Goal: Information Seeking & Learning: Learn about a topic

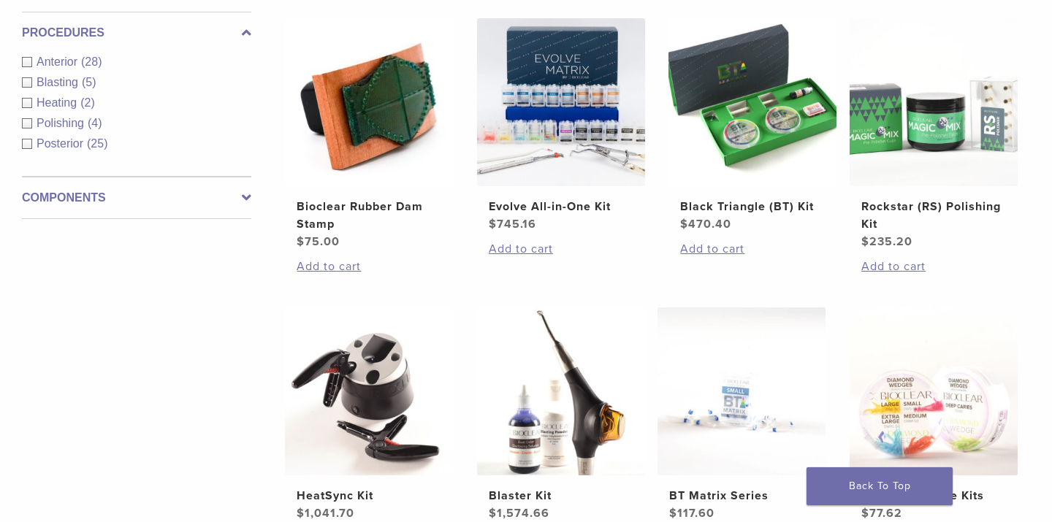
scroll to position [535, 1]
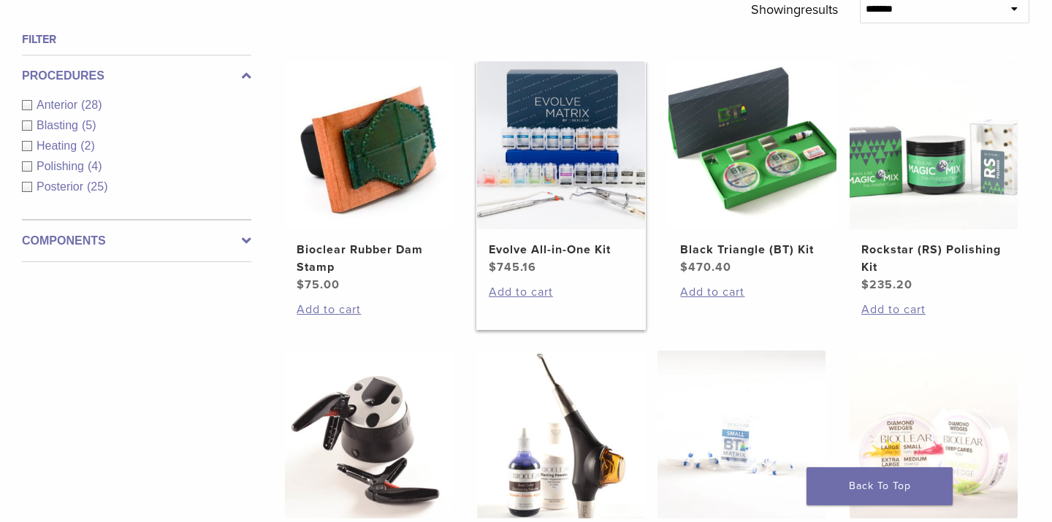
click at [553, 180] on img at bounding box center [561, 145] width 168 height 168
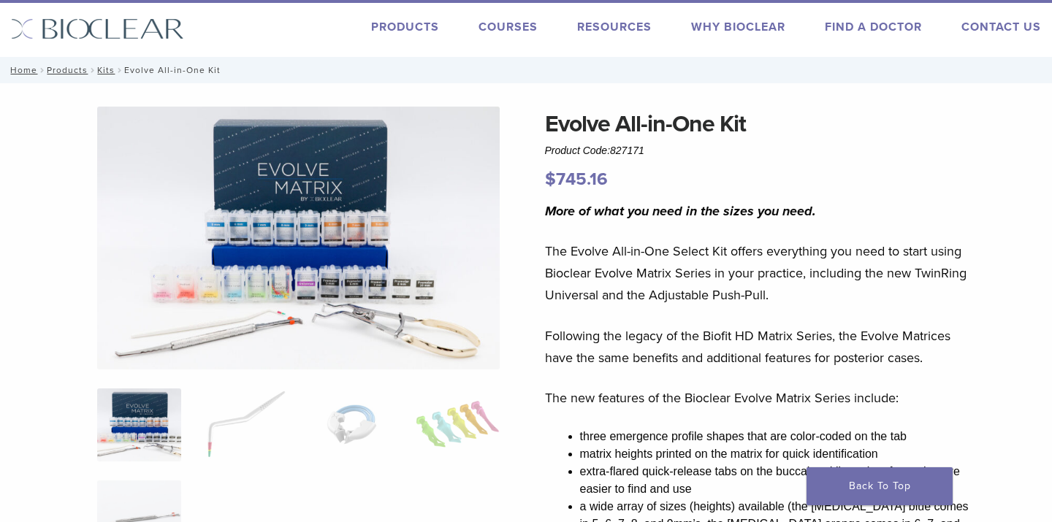
scroll to position [28, 0]
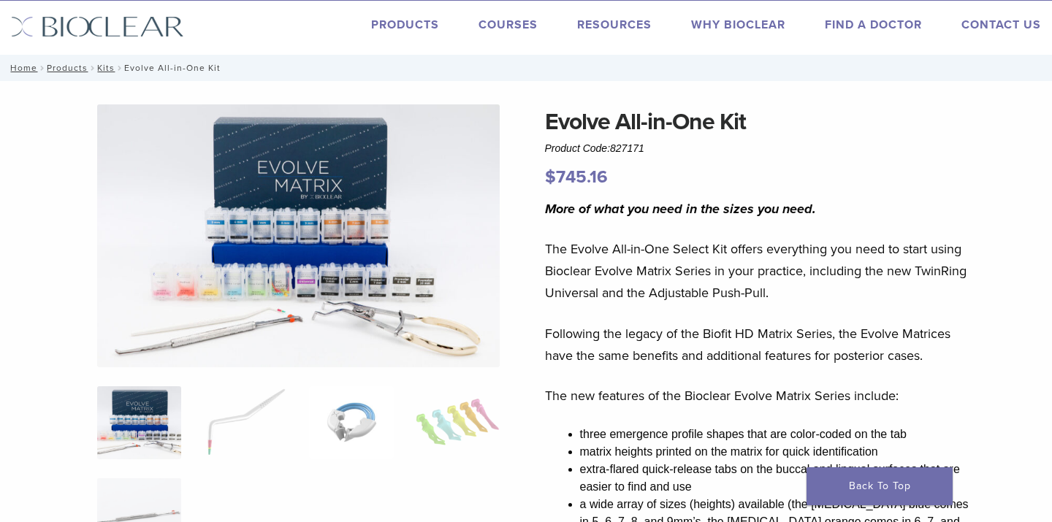
click at [356, 424] on img at bounding box center [351, 422] width 84 height 73
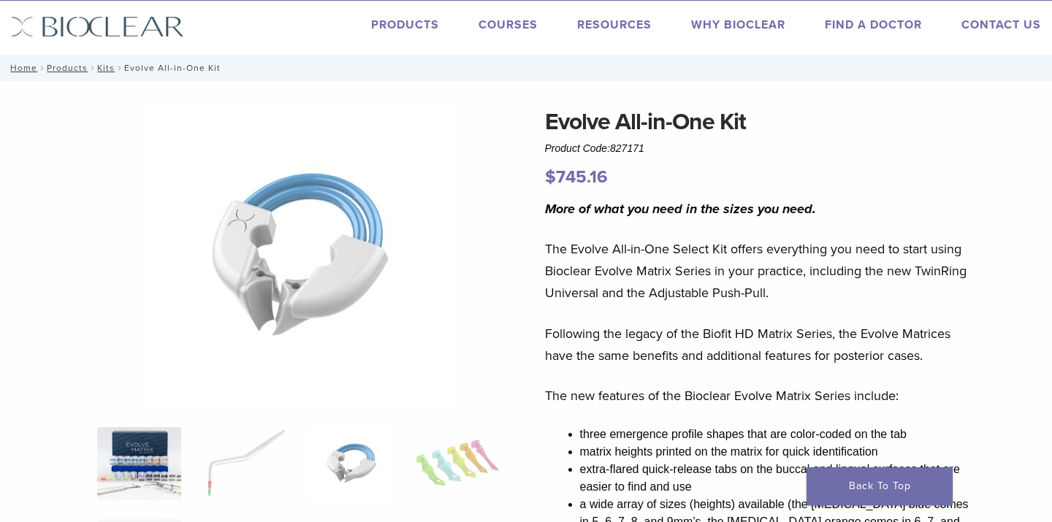
click at [166, 432] on img at bounding box center [139, 463] width 84 height 73
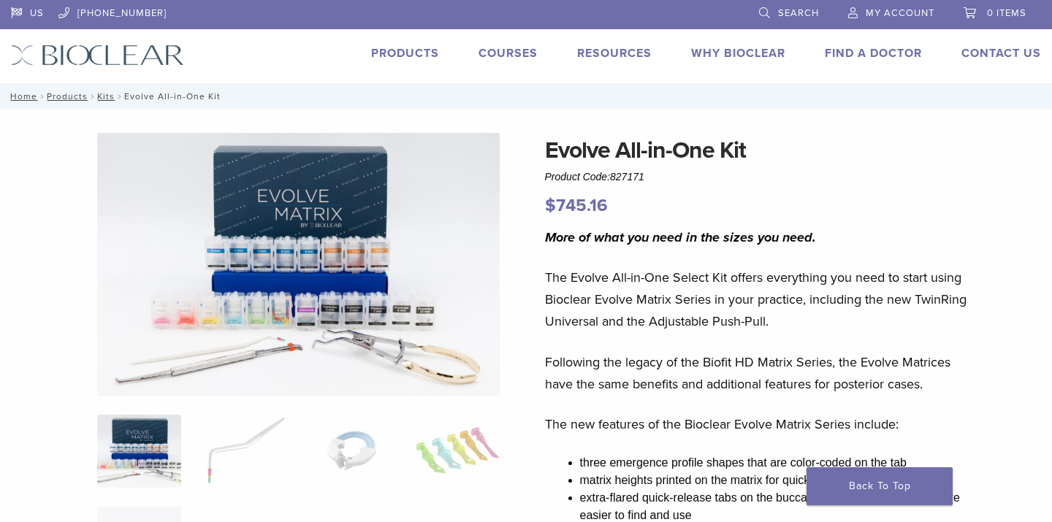
scroll to position [0, 0]
click at [504, 50] on link "Courses" at bounding box center [507, 53] width 59 height 15
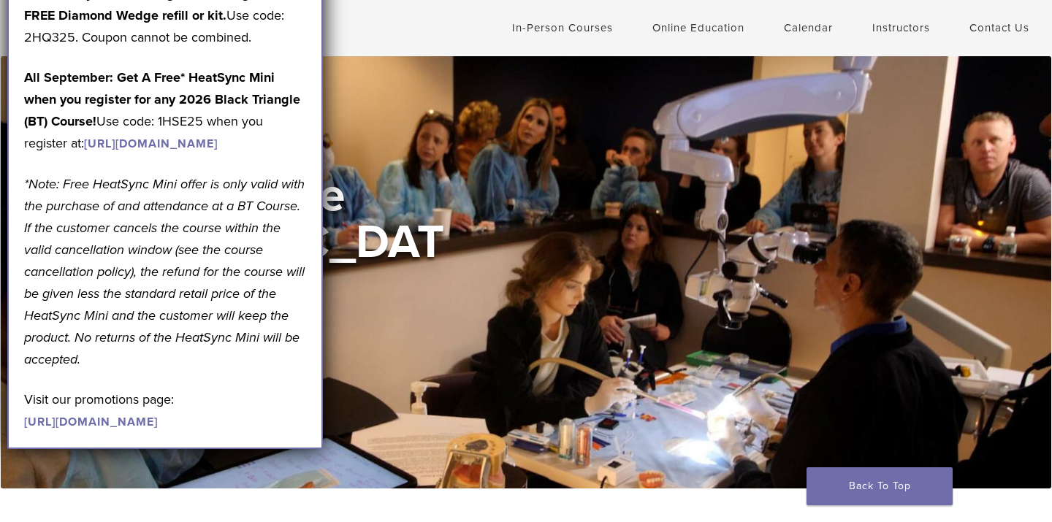
scroll to position [31, 0]
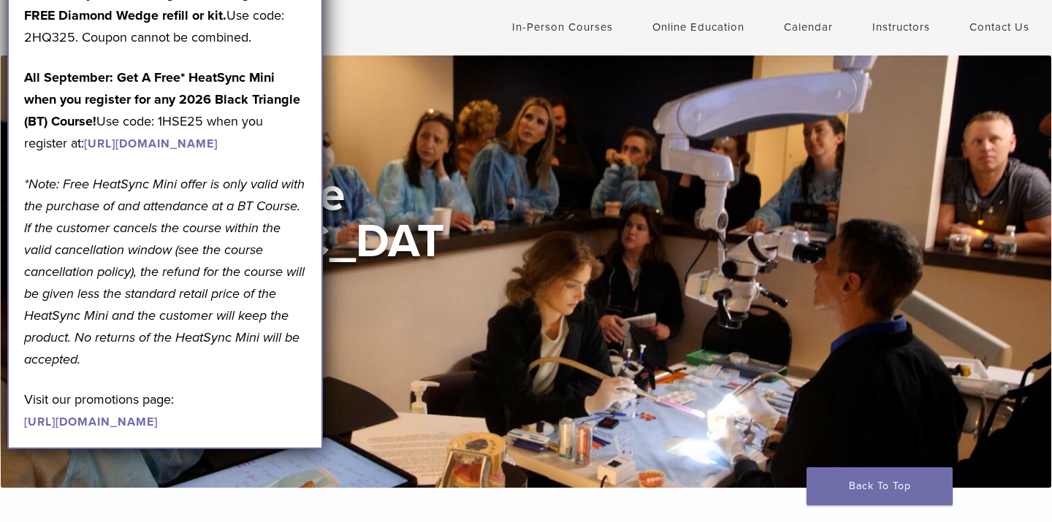
click at [218, 151] on link "https://www.bioclearmatrix.com/products/kit-black-triangle-intro/" at bounding box center [151, 144] width 134 height 15
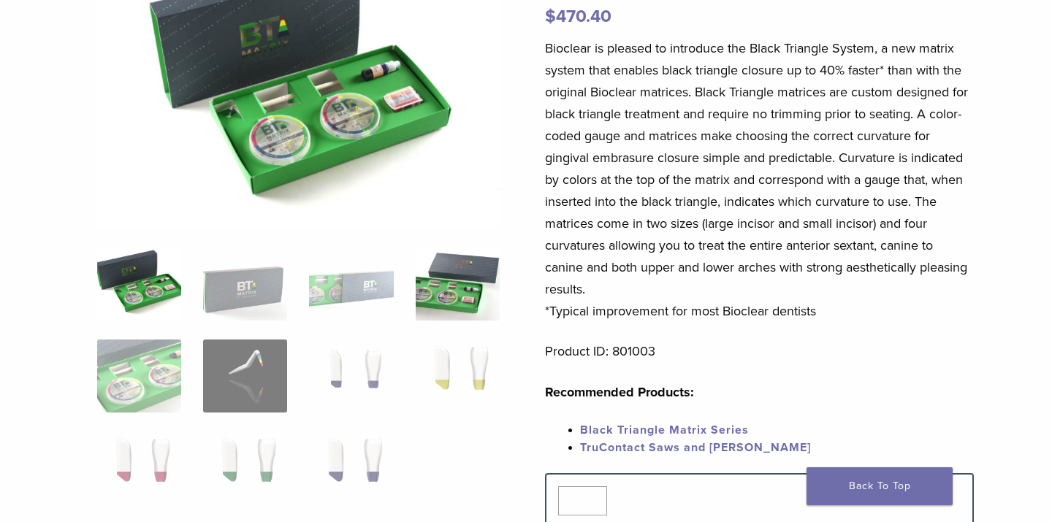
scroll to position [191, 0]
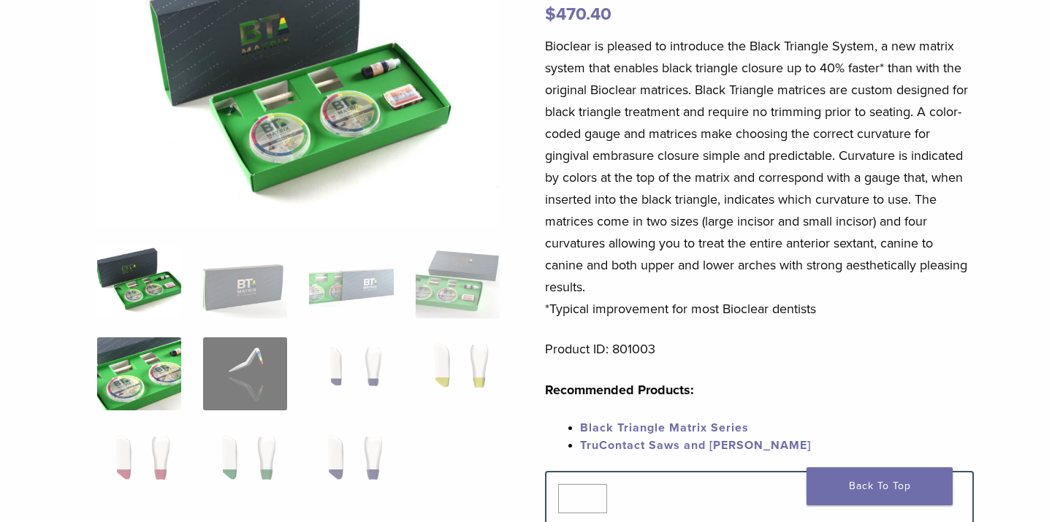
click at [152, 366] on img at bounding box center [139, 373] width 84 height 73
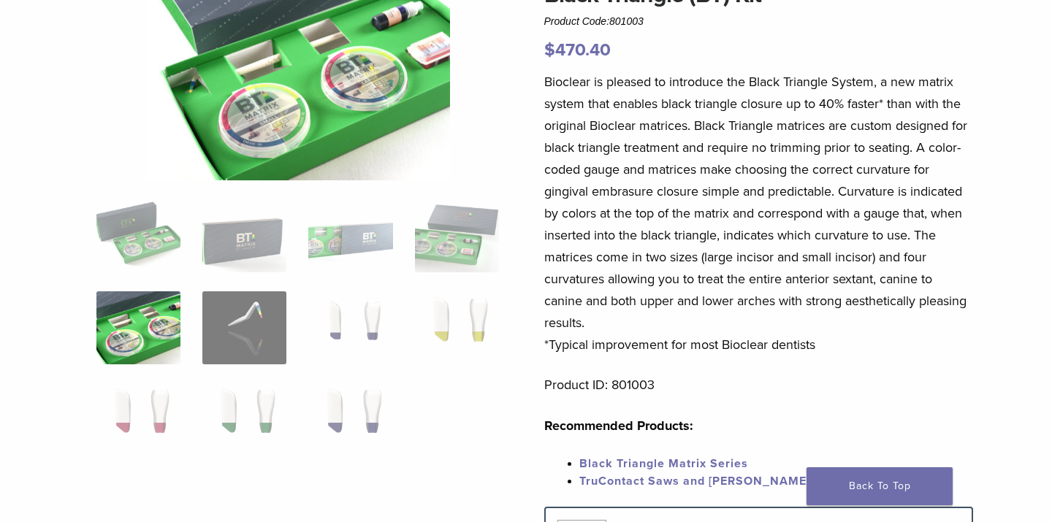
scroll to position [158, 1]
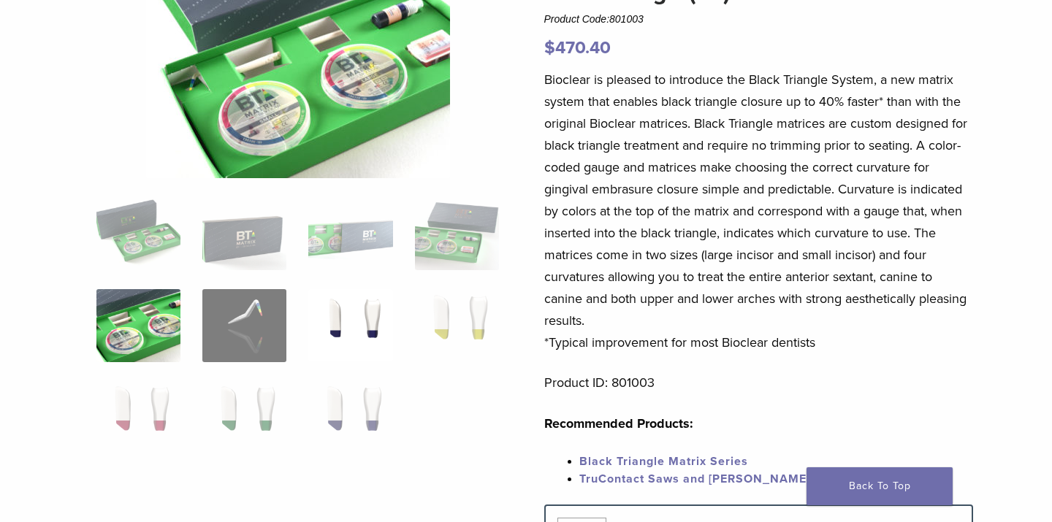
click at [353, 325] on img at bounding box center [350, 325] width 84 height 73
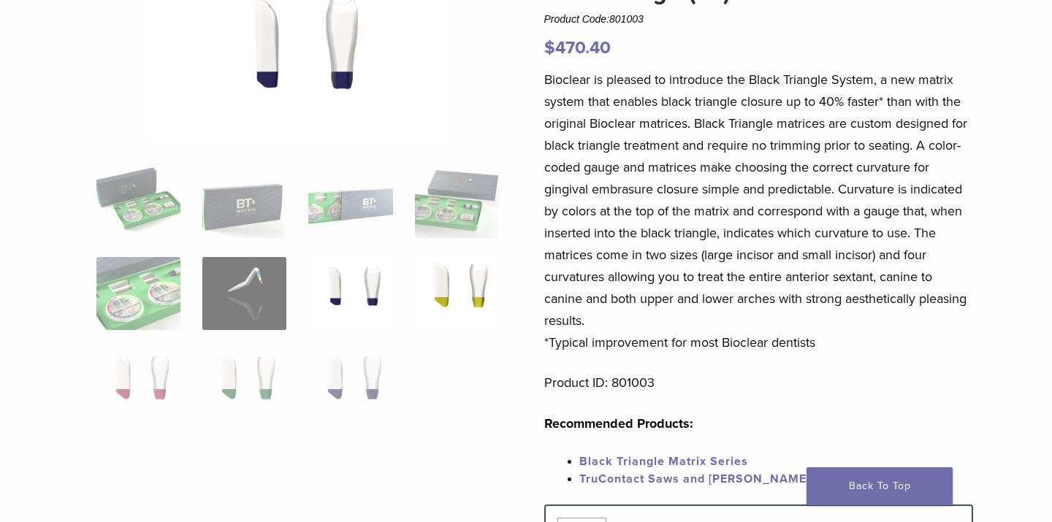
click at [438, 299] on img at bounding box center [457, 293] width 84 height 73
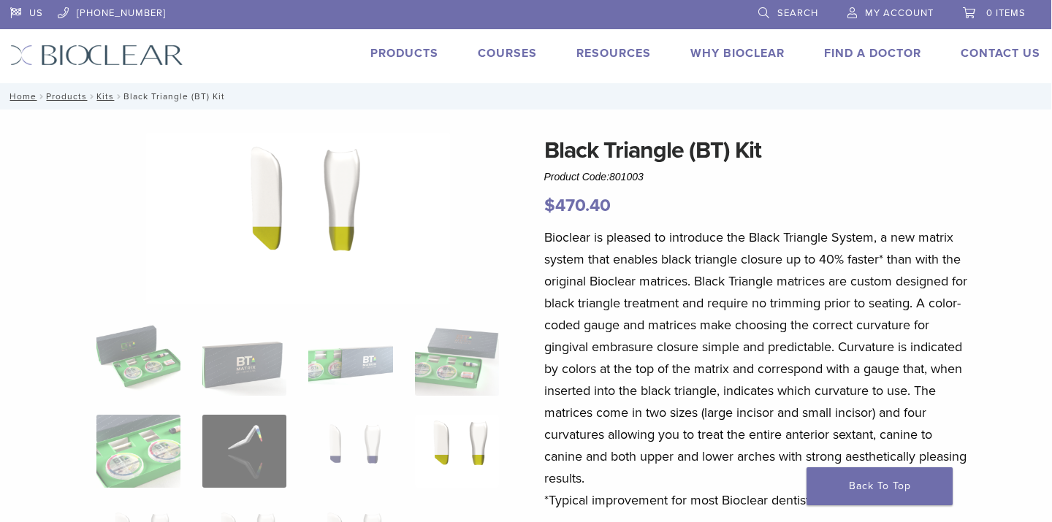
scroll to position [0, 1]
click at [516, 49] on link "Courses" at bounding box center [507, 53] width 59 height 15
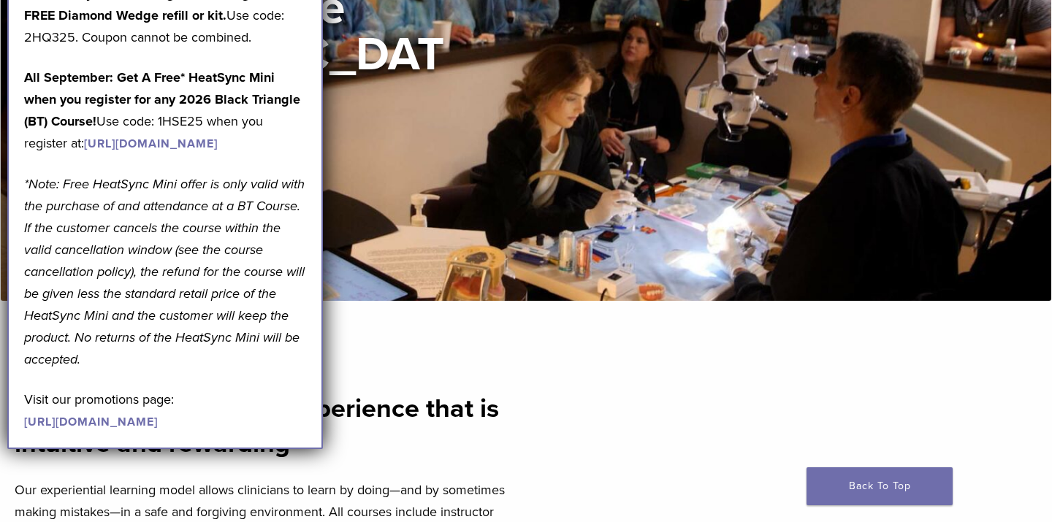
scroll to position [277, 0]
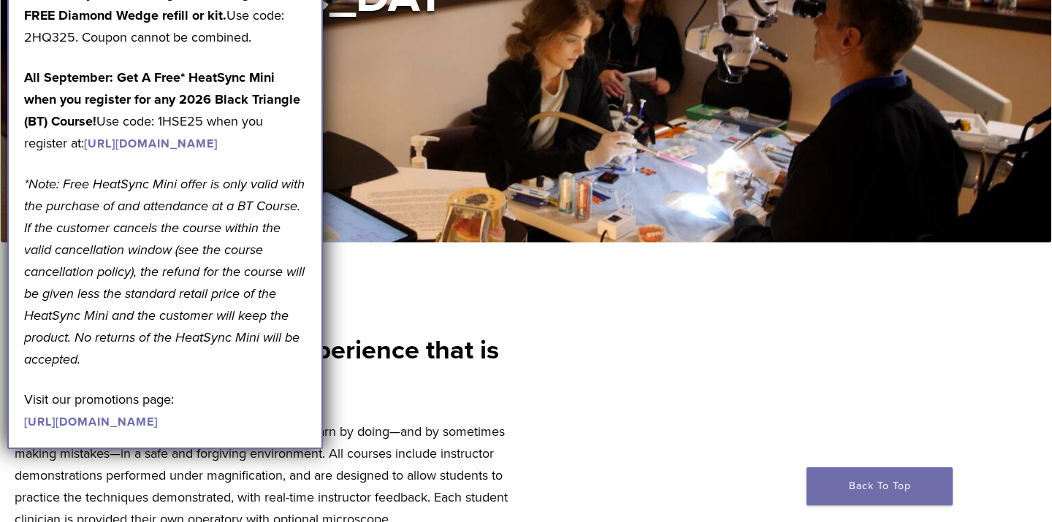
click at [466, 383] on h2 "An immersive learning experience that is intuitive and rewarding" at bounding box center [266, 368] width 503 height 70
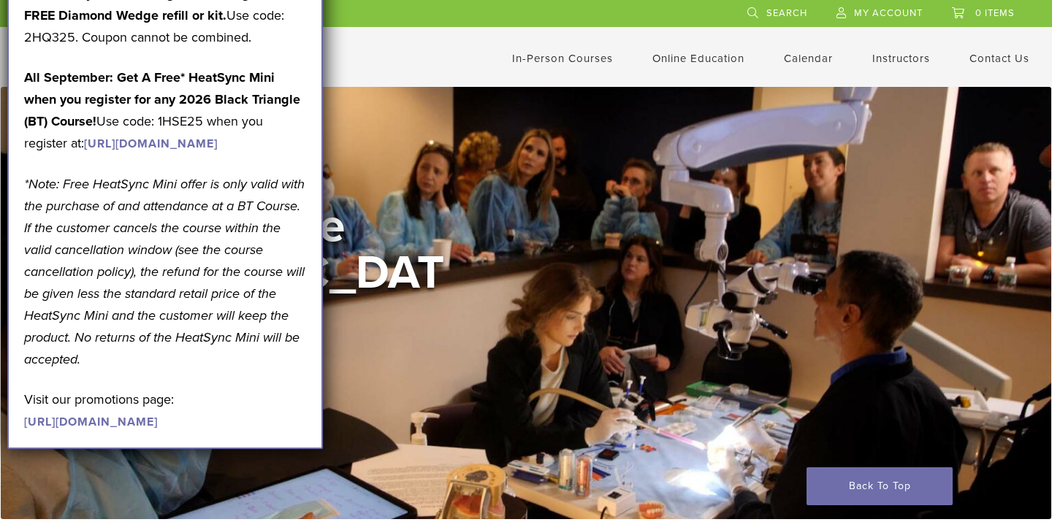
scroll to position [0, 0]
click at [460, 42] on div "US 1.855.712.5327 Search My Account 0 items Cart No products in the cart. Back …" at bounding box center [526, 36] width 1028 height 72
click at [575, 61] on link "In-Person Courses" at bounding box center [562, 58] width 101 height 13
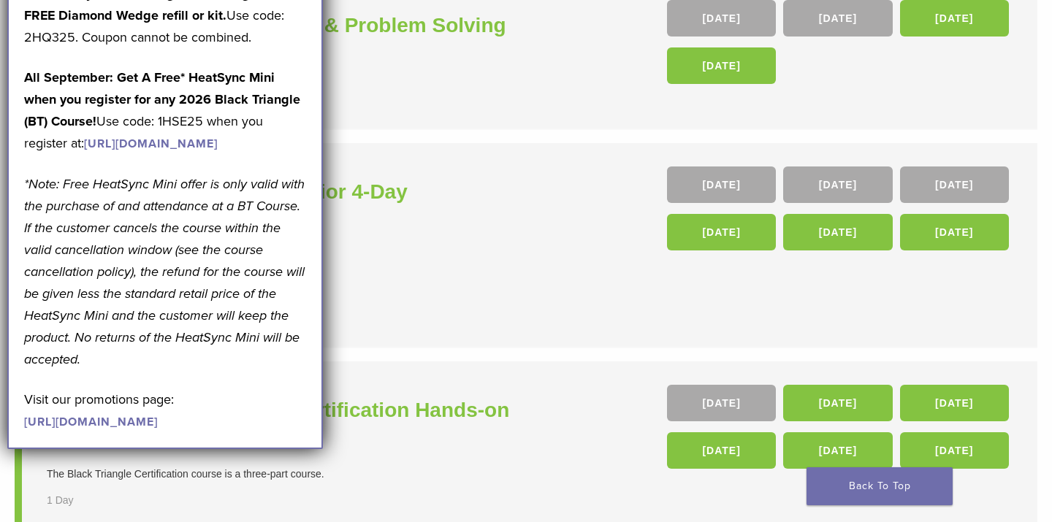
scroll to position [301, 0]
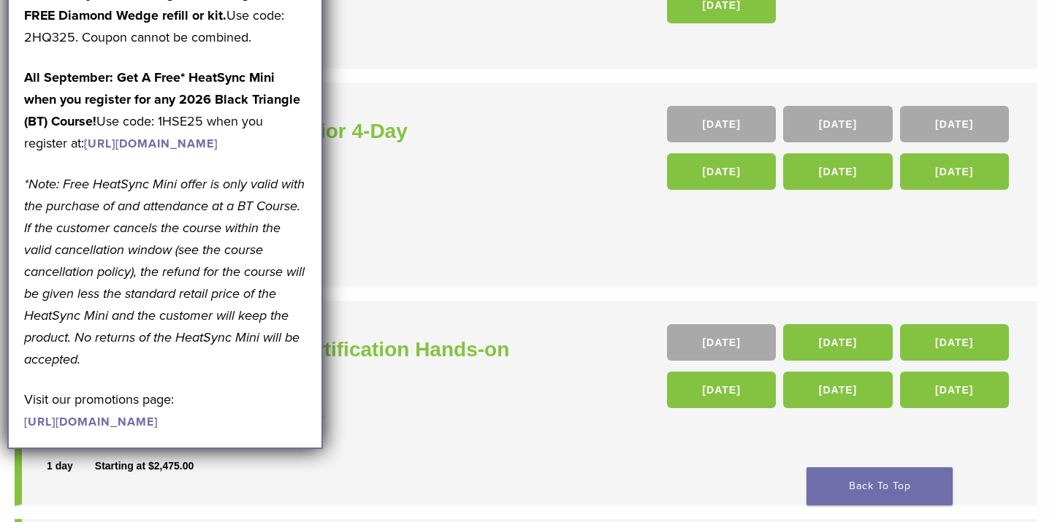
click at [213, 227] on em "*Note: Free HeatSync Mini offer is only valid with the purchase of and attendan…" at bounding box center [164, 271] width 280 height 191
click at [218, 151] on link "[URL][DOMAIN_NAME]" at bounding box center [151, 144] width 134 height 15
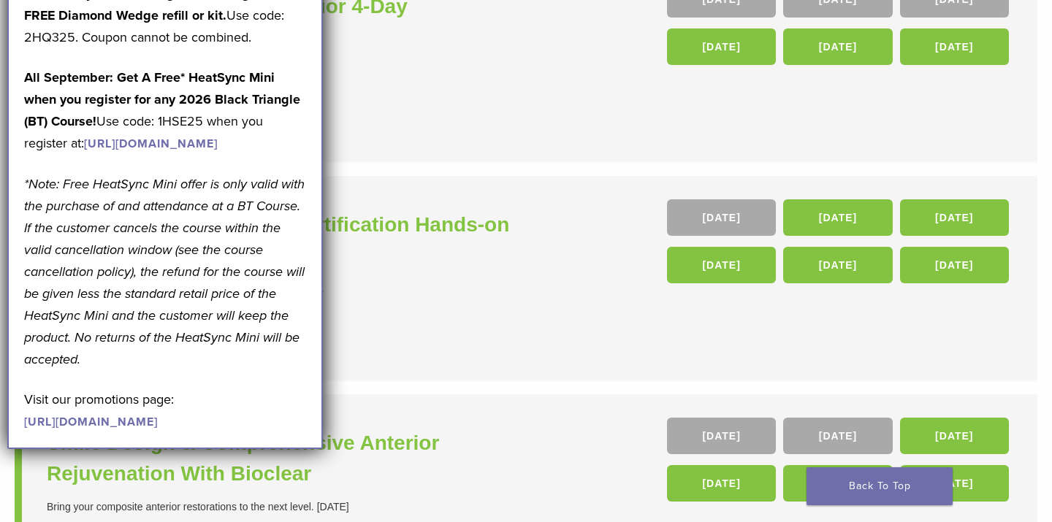
scroll to position [431, 0]
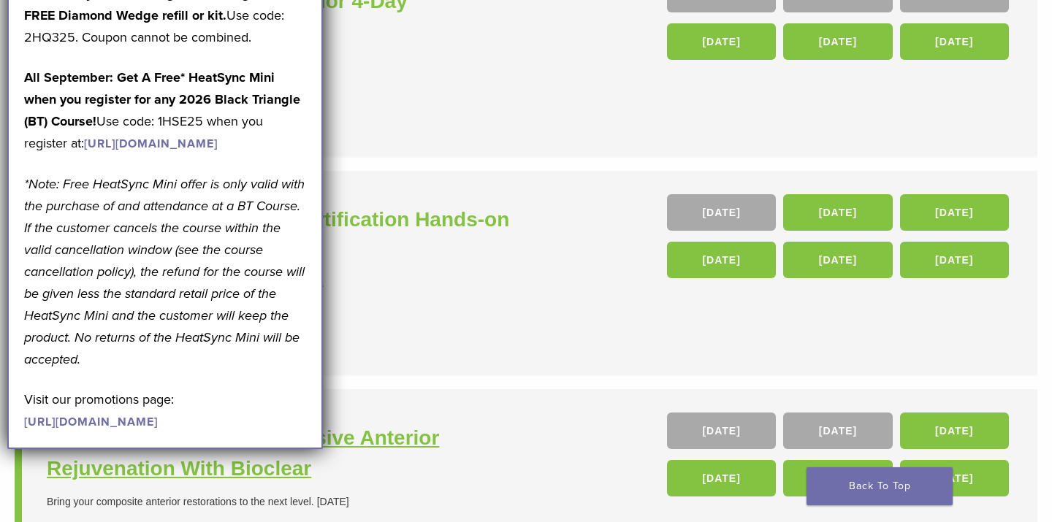
click at [426, 437] on h3 "Smile Design & Comprehensive Anterior Rejuvenation With Bioclear" at bounding box center [288, 453] width 483 height 61
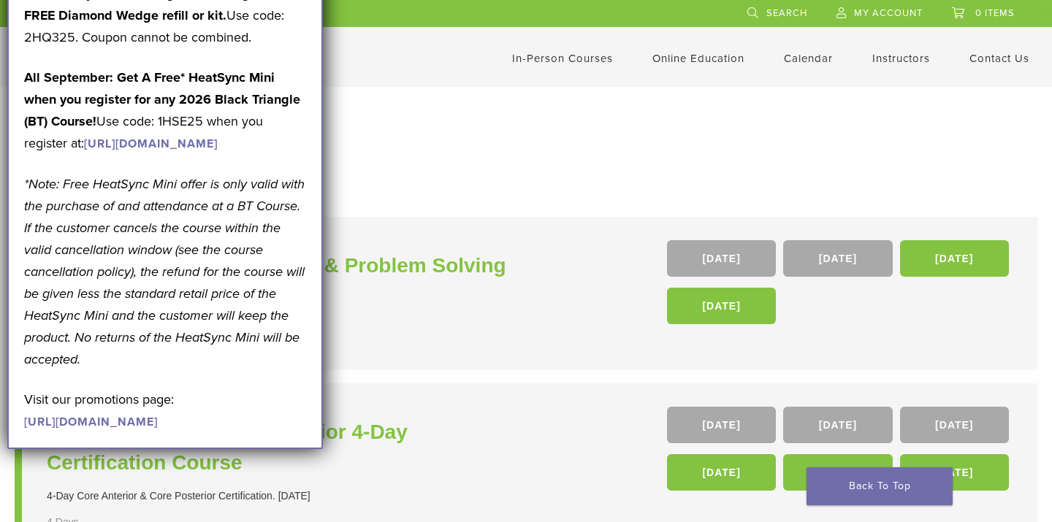
scroll to position [0, 0]
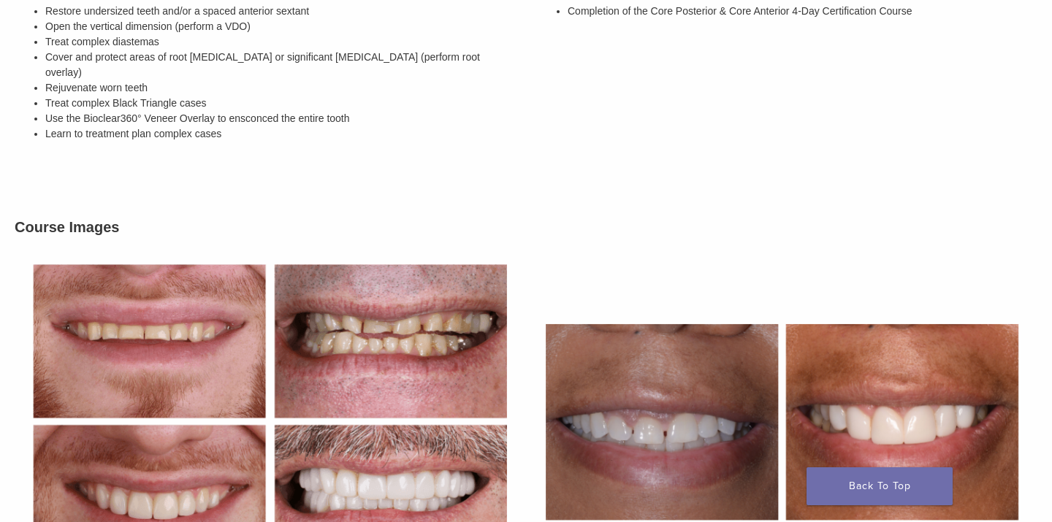
scroll to position [478, 0]
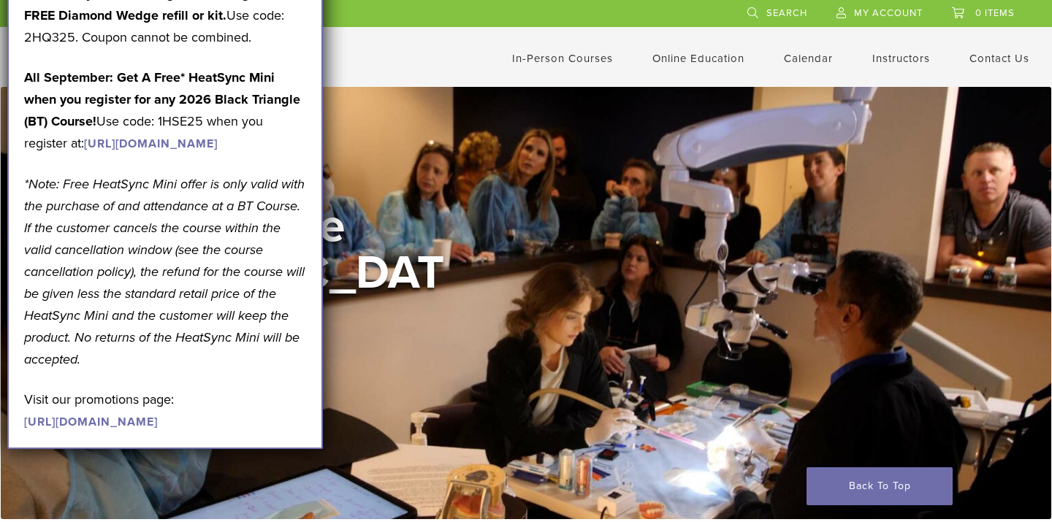
click at [578, 61] on link "In-Person Courses" at bounding box center [562, 58] width 101 height 13
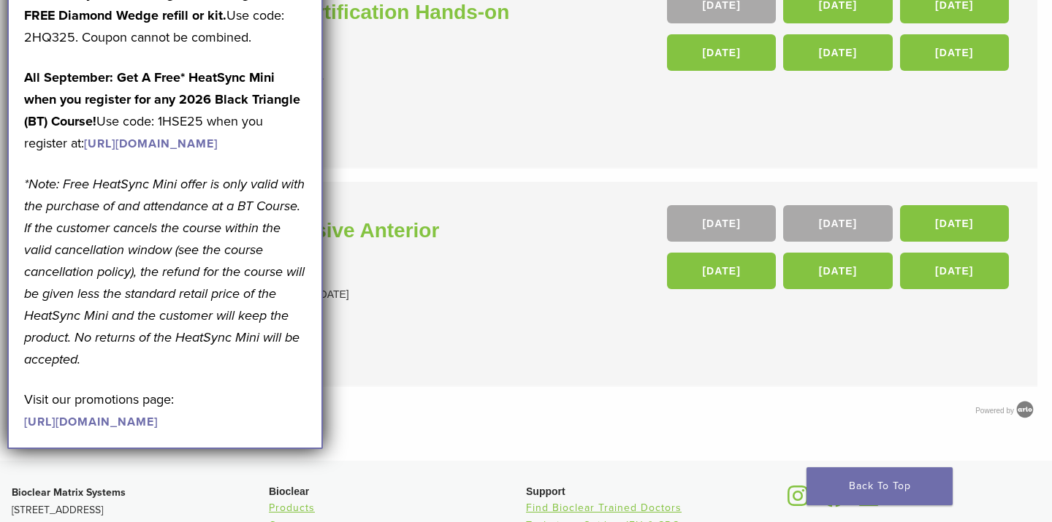
scroll to position [600, 0]
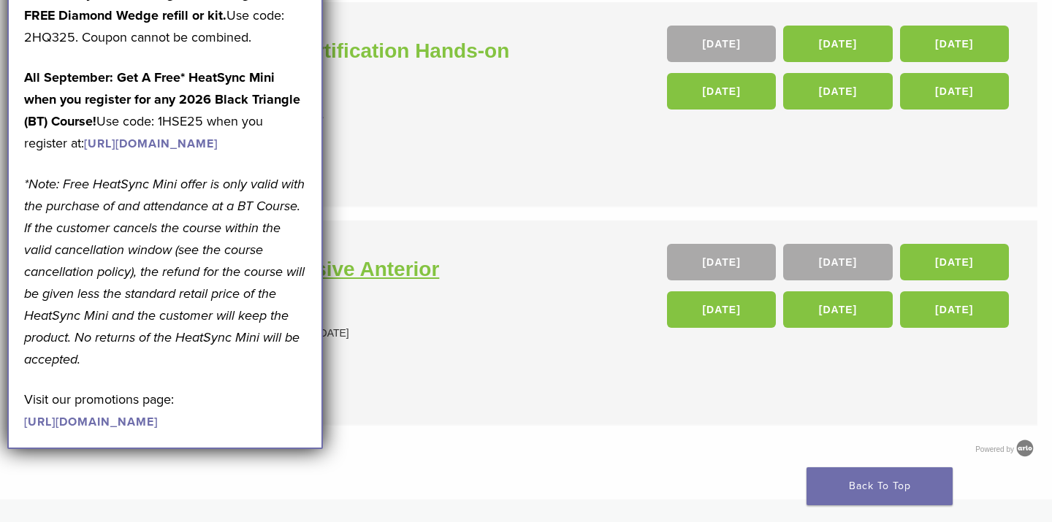
click at [394, 280] on h3 "Smile Design & Comprehensive Anterior Rejuvenation With Bioclear" at bounding box center [288, 284] width 483 height 61
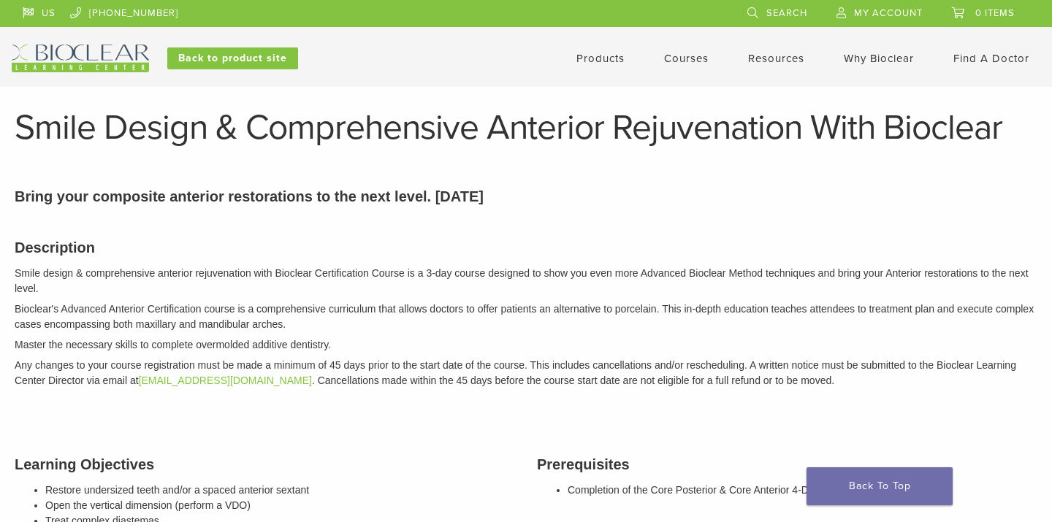
click at [673, 56] on link "Courses" at bounding box center [686, 58] width 45 height 13
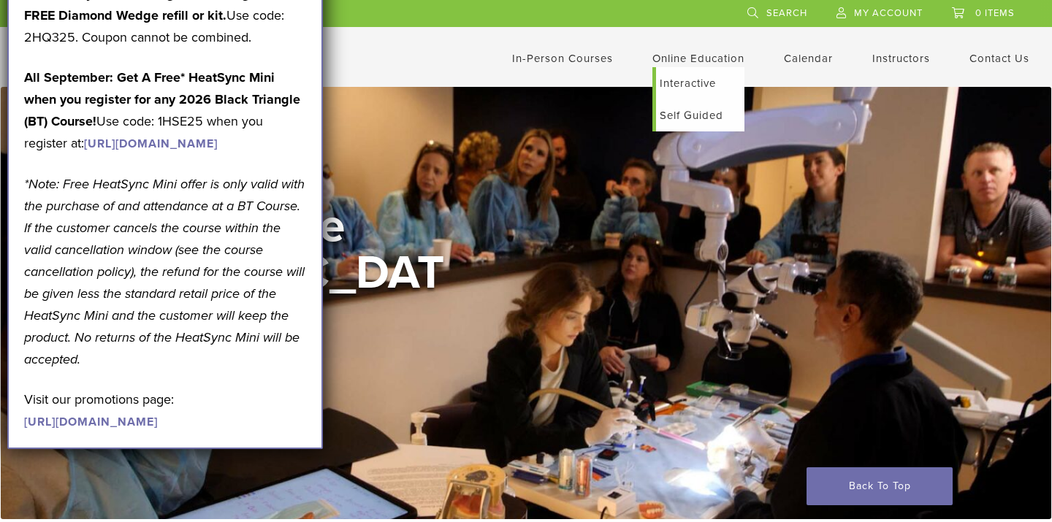
click at [698, 119] on link "Self Guided" at bounding box center [700, 115] width 88 height 32
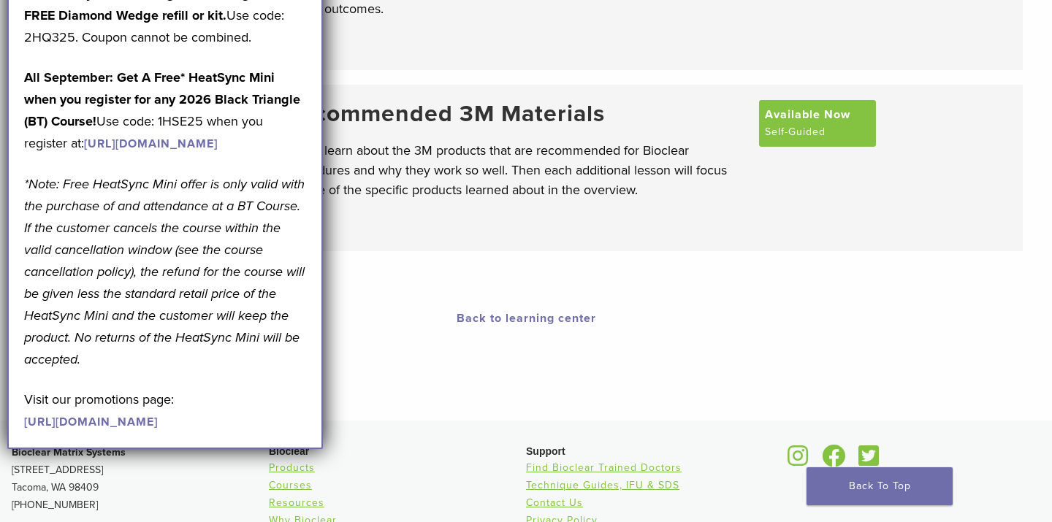
scroll to position [275, 0]
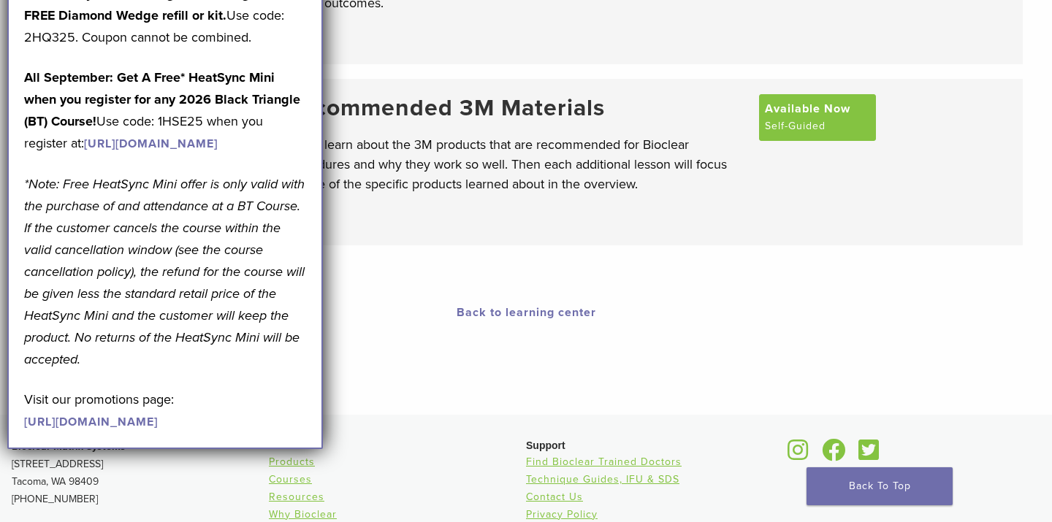
click at [453, 234] on li "Recommended 3M Materials Briefly learn about the 3M products that are recommend…" at bounding box center [525, 162] width 993 height 167
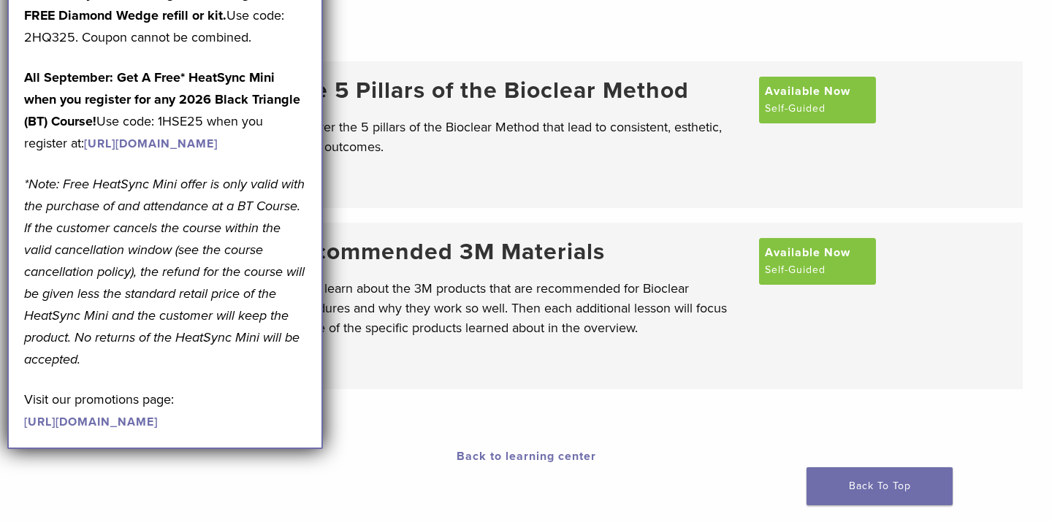
scroll to position [83, 0]
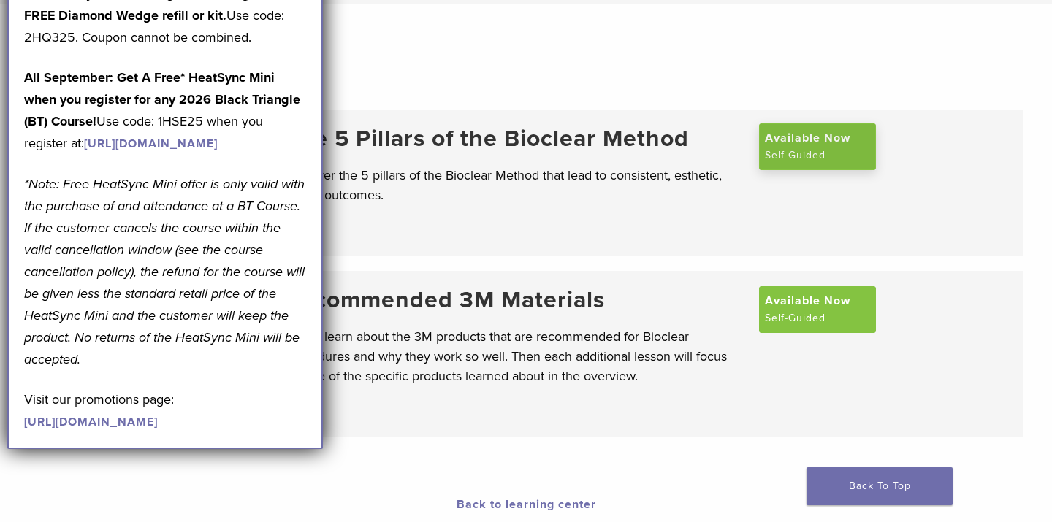
click at [792, 135] on span "Available Now" at bounding box center [807, 138] width 85 height 18
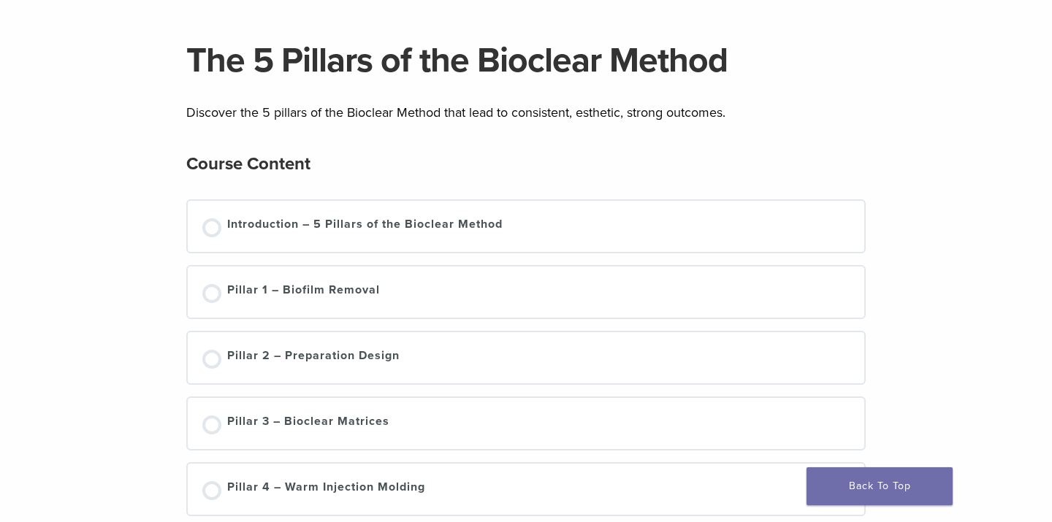
scroll to position [145, 0]
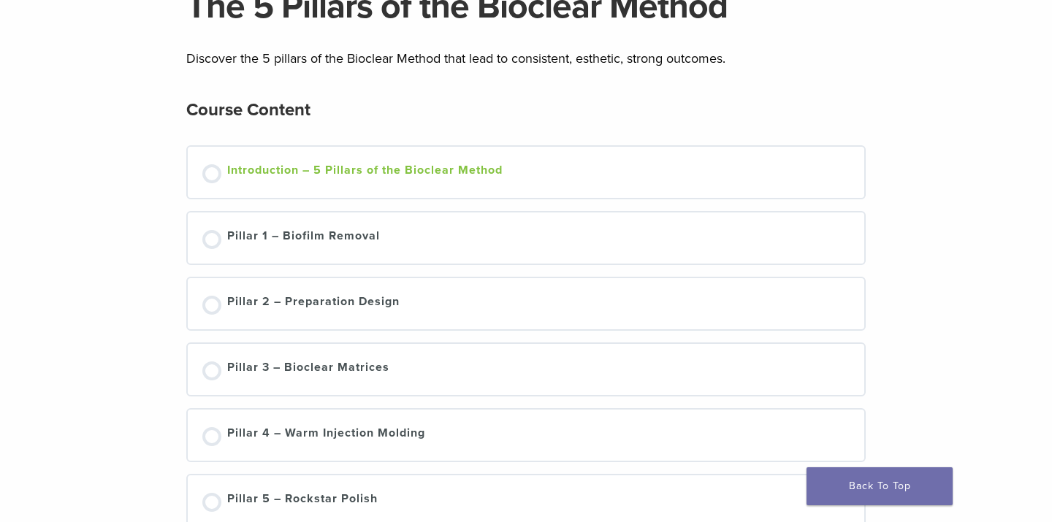
click at [203, 173] on div at bounding box center [211, 173] width 19 height 19
click at [210, 175] on div at bounding box center [211, 173] width 19 height 19
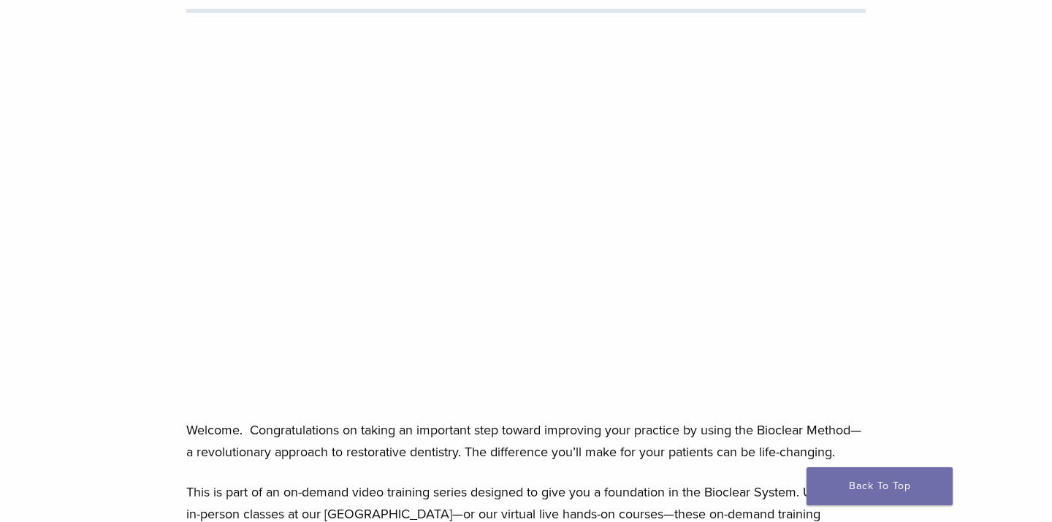
scroll to position [216, 0]
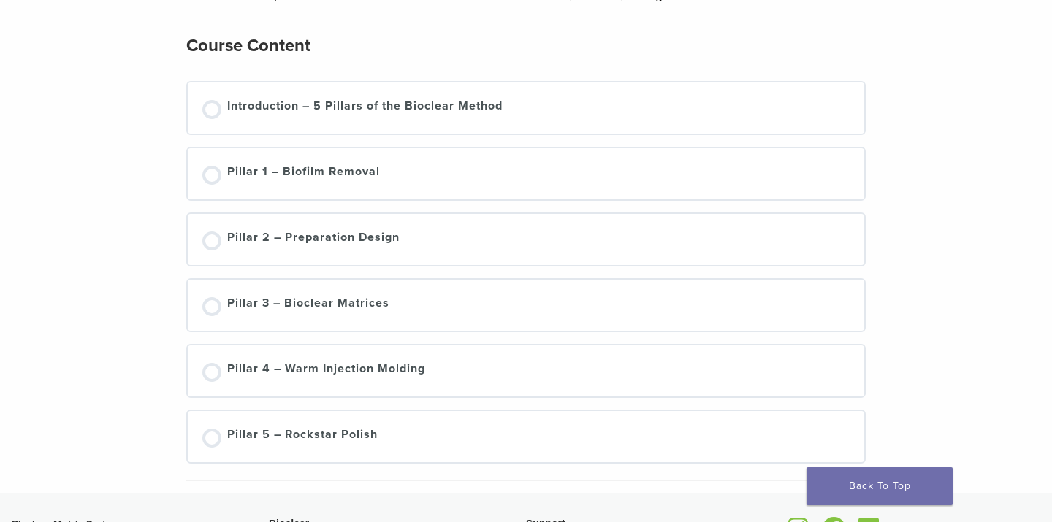
scroll to position [214, 0]
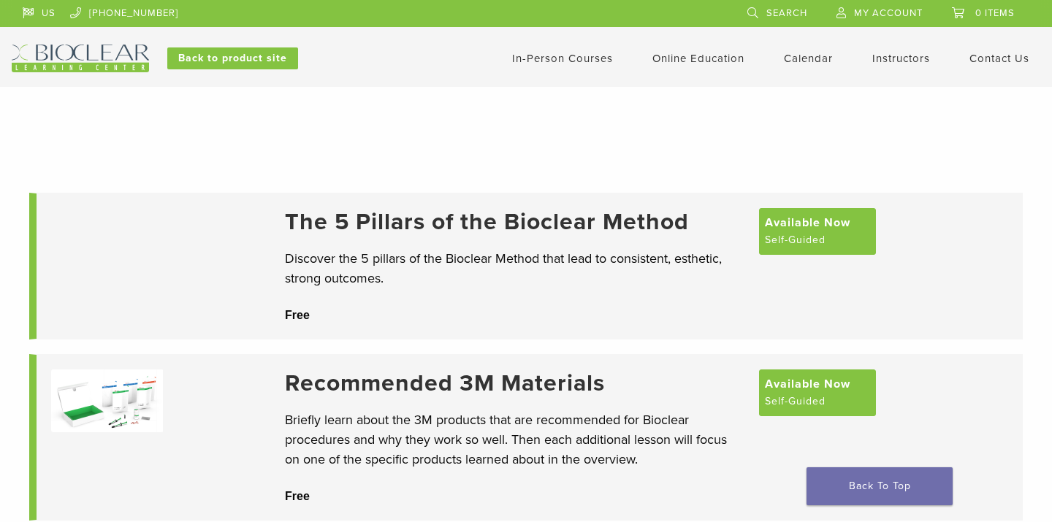
scroll to position [83, 0]
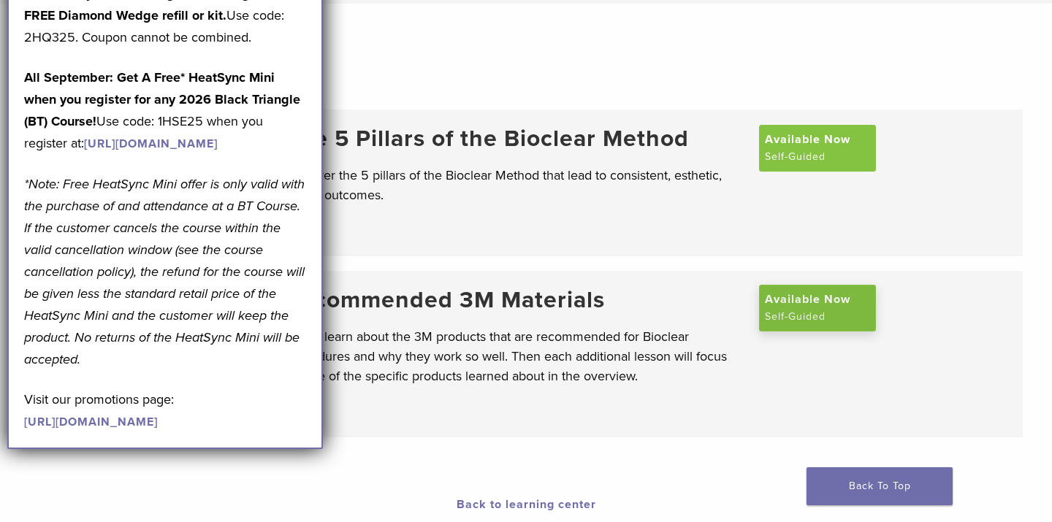
click at [819, 308] on span "Available Now" at bounding box center [807, 300] width 85 height 18
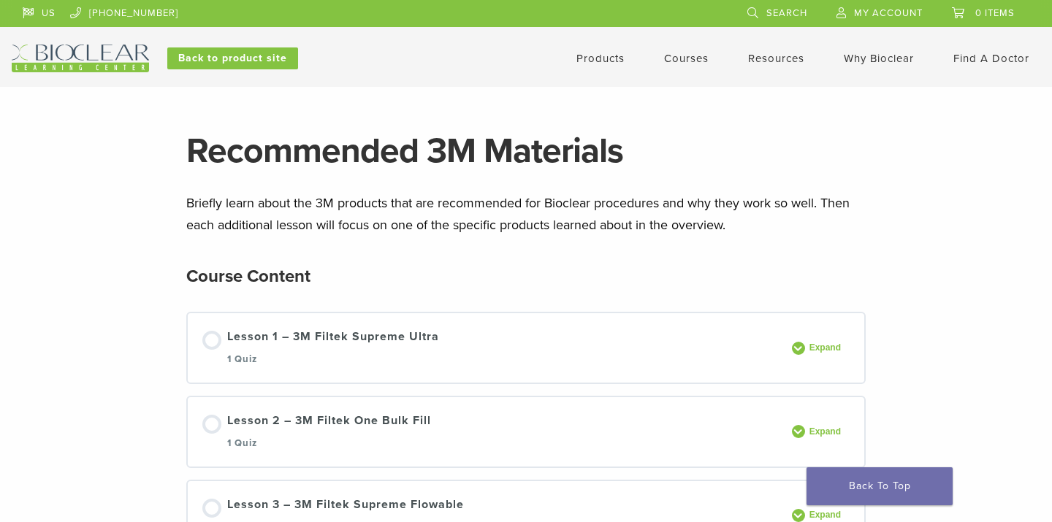
click at [679, 56] on link "Courses" at bounding box center [686, 58] width 45 height 13
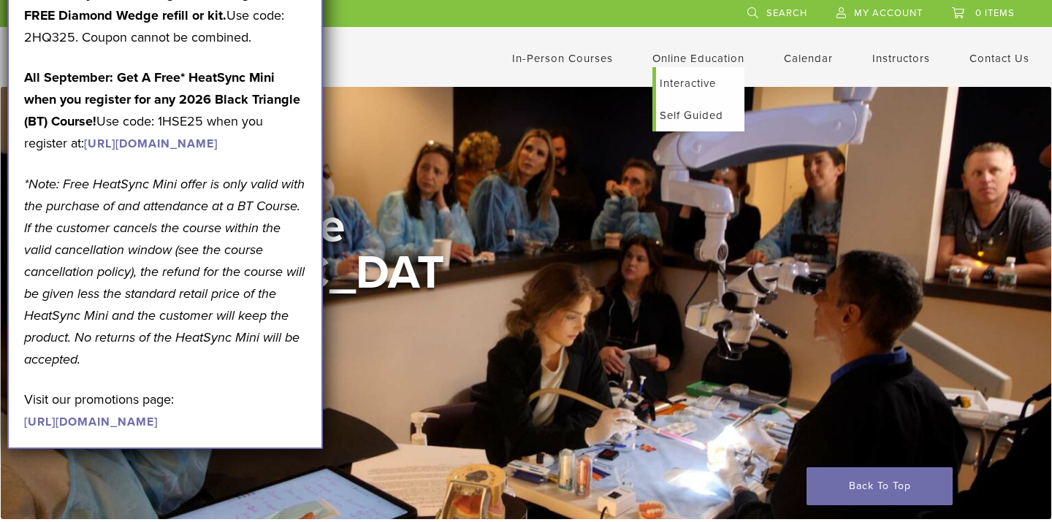
click at [689, 115] on link "Self Guided" at bounding box center [700, 115] width 88 height 32
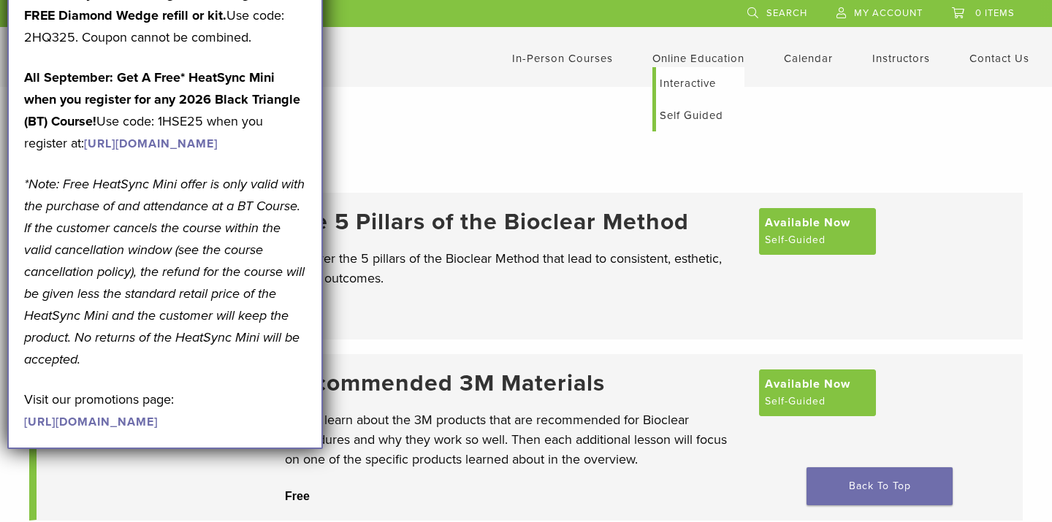
click at [692, 82] on link "Interactive" at bounding box center [700, 83] width 88 height 32
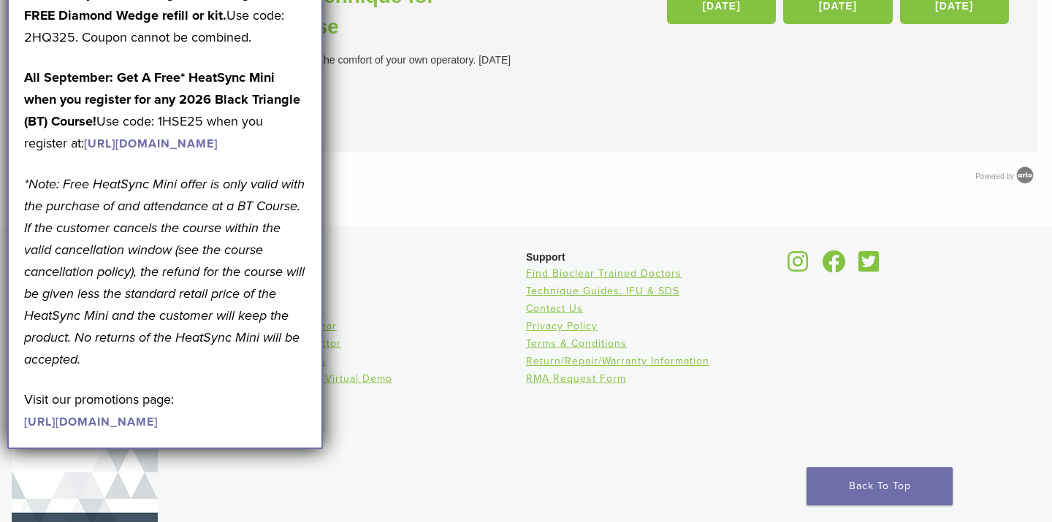
scroll to position [48, 0]
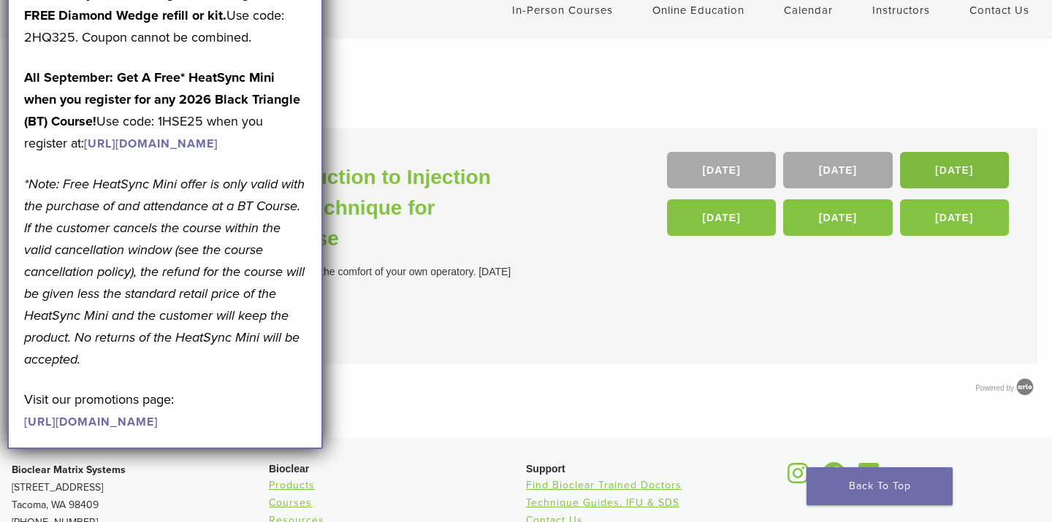
click at [966, 175] on link "[DATE]" at bounding box center [954, 170] width 109 height 37
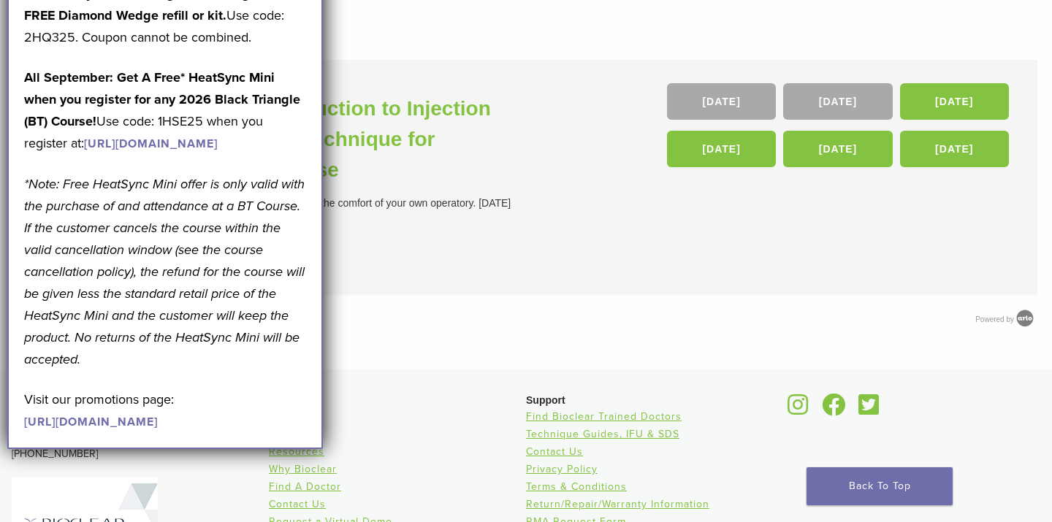
scroll to position [115, 0]
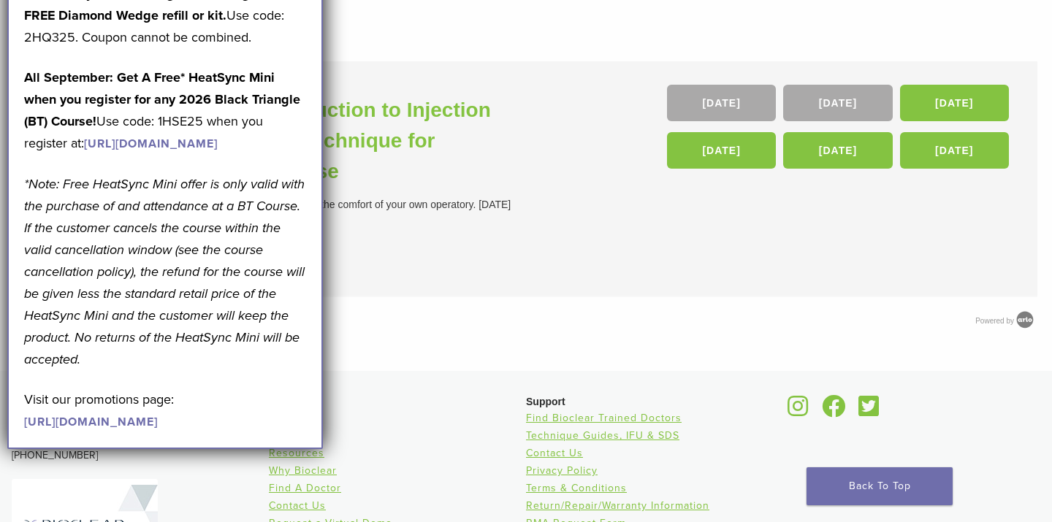
click at [158, 429] on link "https://pages.bioclearmatrix.com/Bioclear-Product-Promotion-Page" at bounding box center [91, 422] width 134 height 15
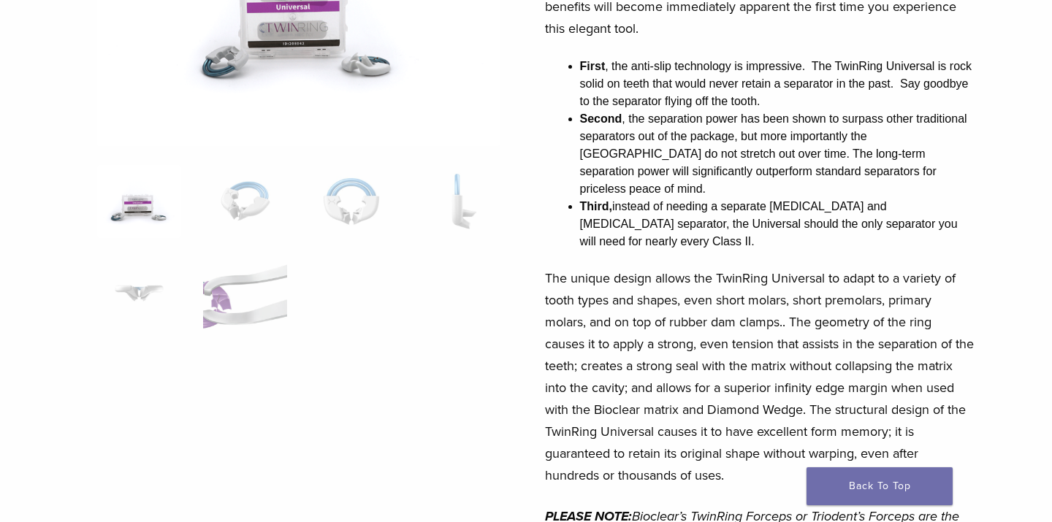
scroll to position [274, 0]
click at [479, 218] on img at bounding box center [458, 202] width 84 height 73
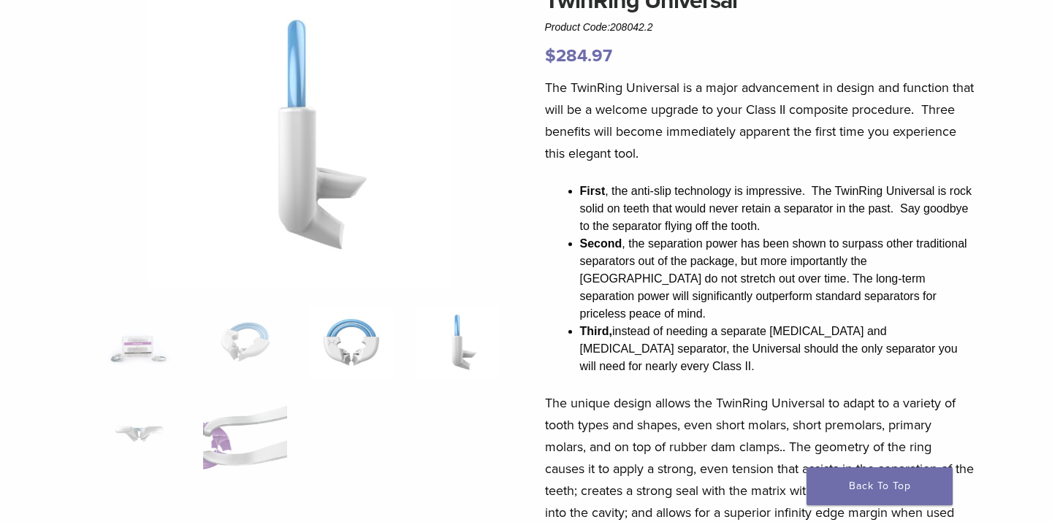
scroll to position [150, 1]
click at [356, 356] on img at bounding box center [350, 342] width 84 height 73
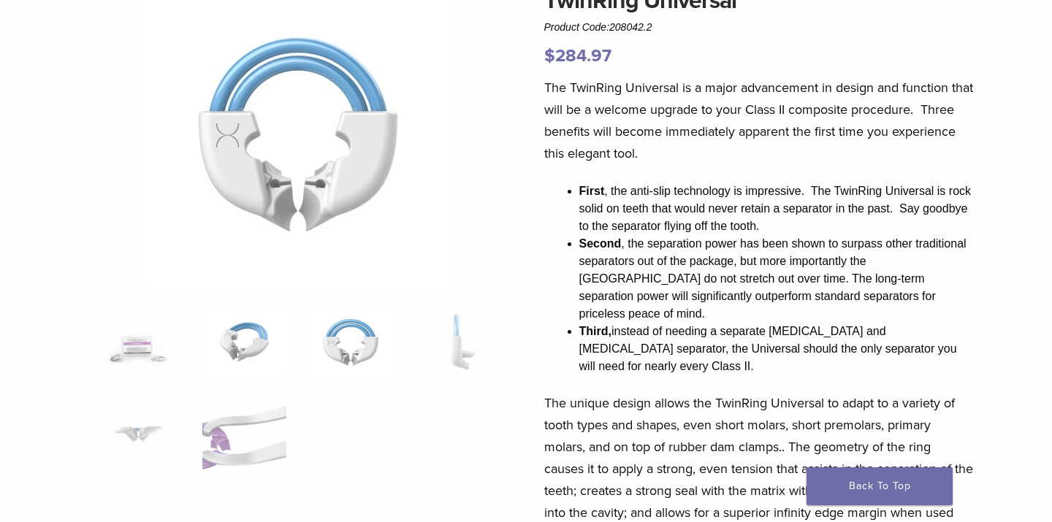
click at [229, 335] on img at bounding box center [244, 342] width 84 height 73
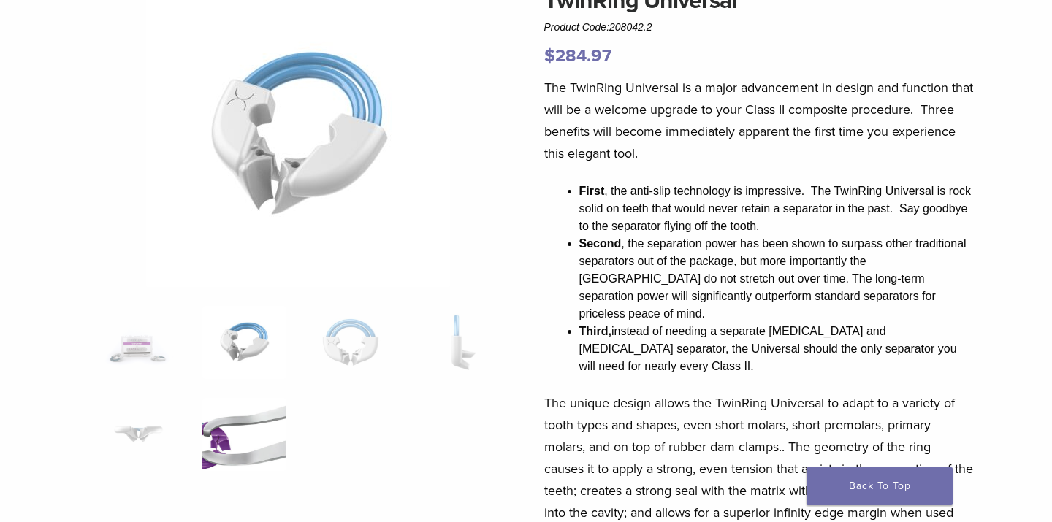
click at [236, 431] on img at bounding box center [244, 434] width 84 height 73
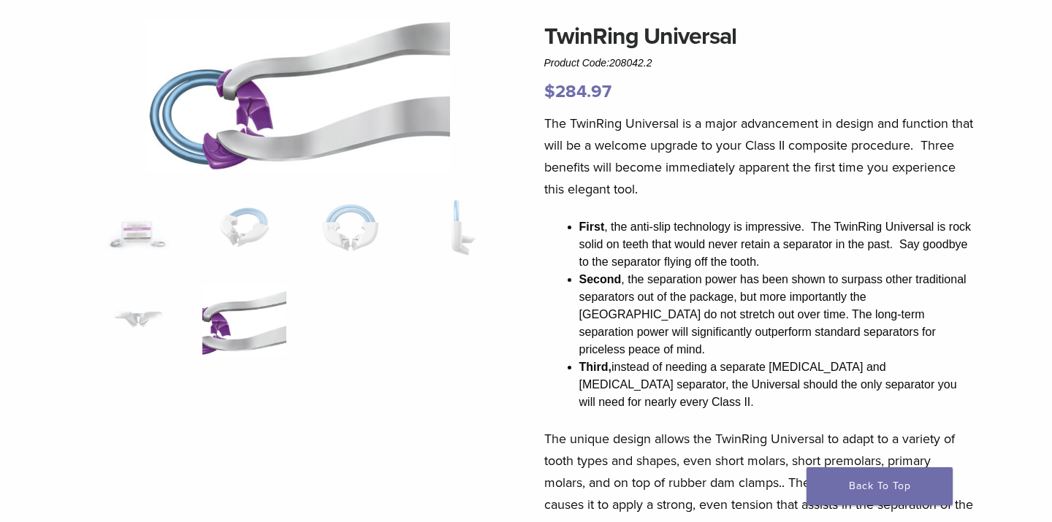
scroll to position [115, 1]
click at [143, 306] on img at bounding box center [138, 319] width 84 height 73
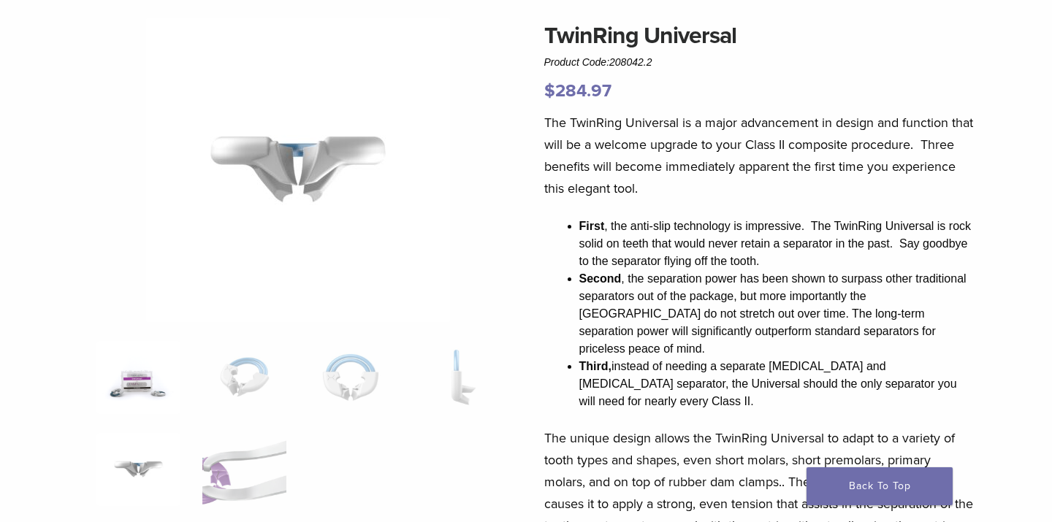
click at [149, 351] on img at bounding box center [138, 377] width 84 height 73
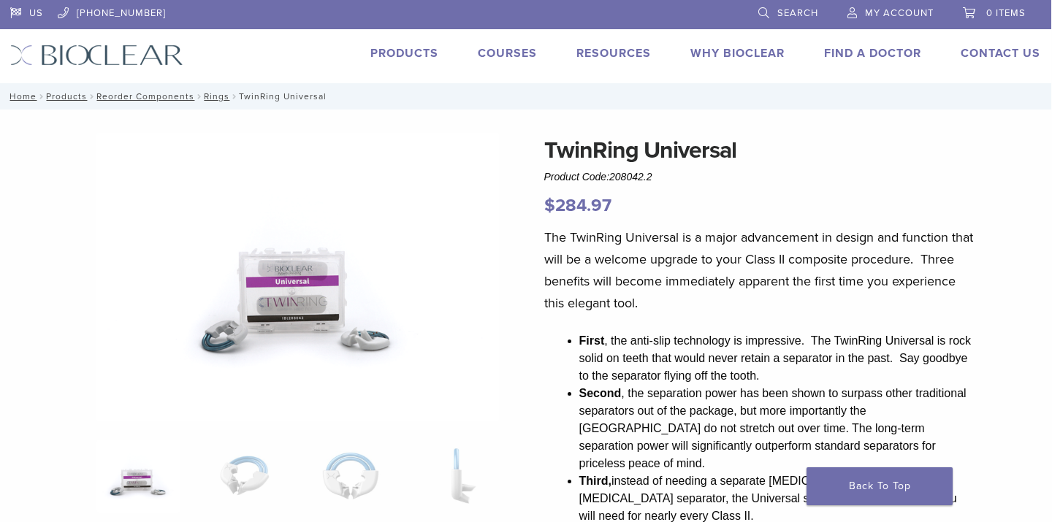
scroll to position [0, 1]
click at [741, 48] on link "Why Bioclear" at bounding box center [737, 53] width 94 height 15
